Goal: Task Accomplishment & Management: Manage account settings

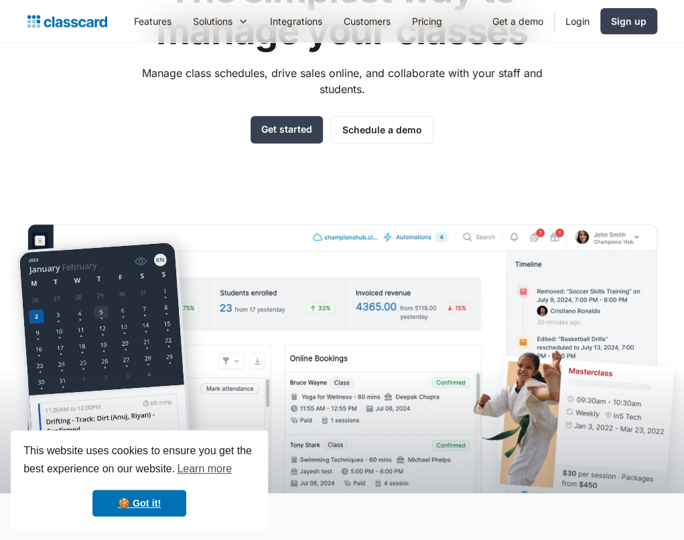
scroll to position [103, 0]
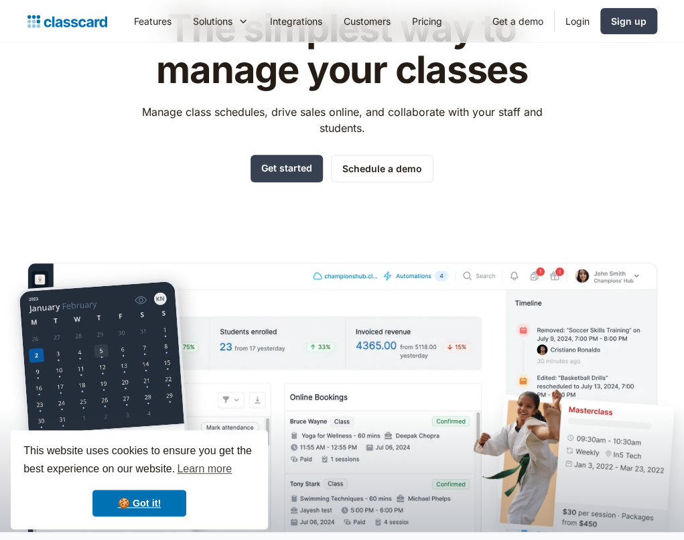
click at [579, 31] on link "Login" at bounding box center [578, 21] width 46 height 30
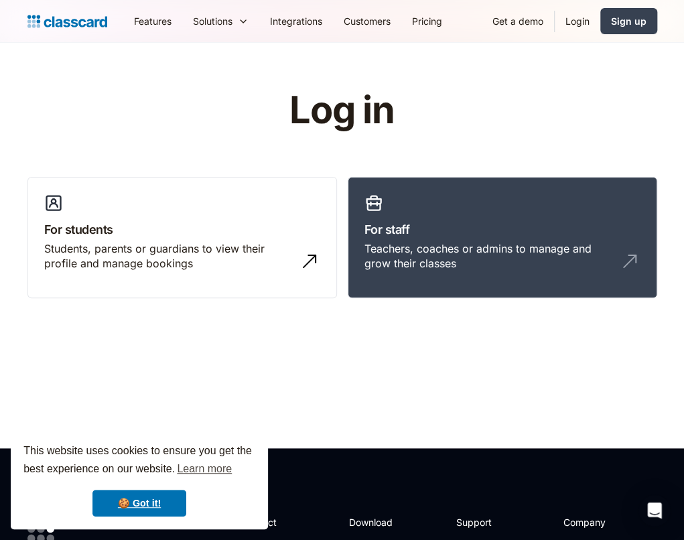
click at [509, 243] on div "Teachers, coaches or admins to manage and grow their classes" at bounding box center [489, 256] width 249 height 30
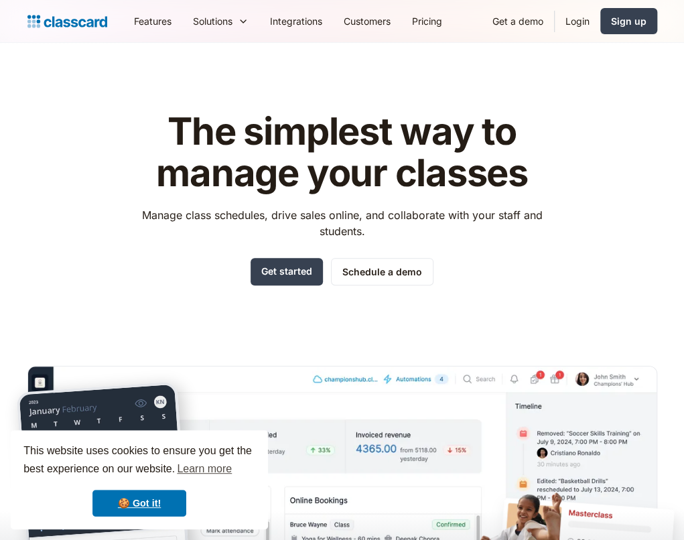
click at [571, 24] on link "Login" at bounding box center [578, 21] width 46 height 30
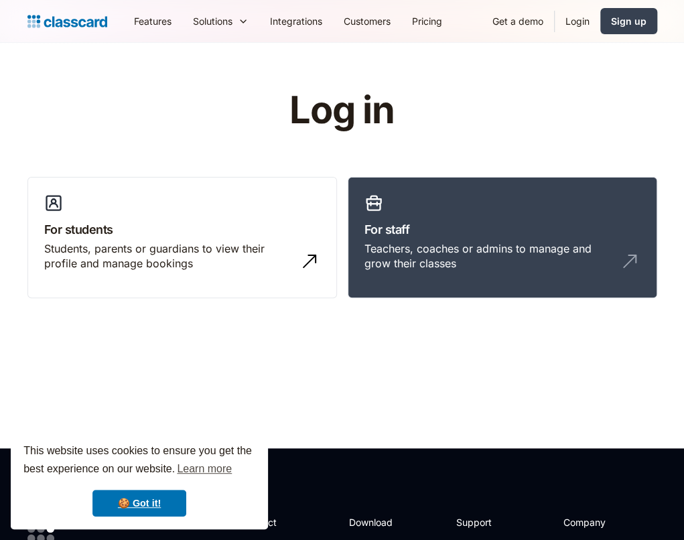
click at [474, 243] on div "Teachers, coaches or admins to manage and grow their classes" at bounding box center [489, 256] width 249 height 30
